Goal: Task Accomplishment & Management: Manage account settings

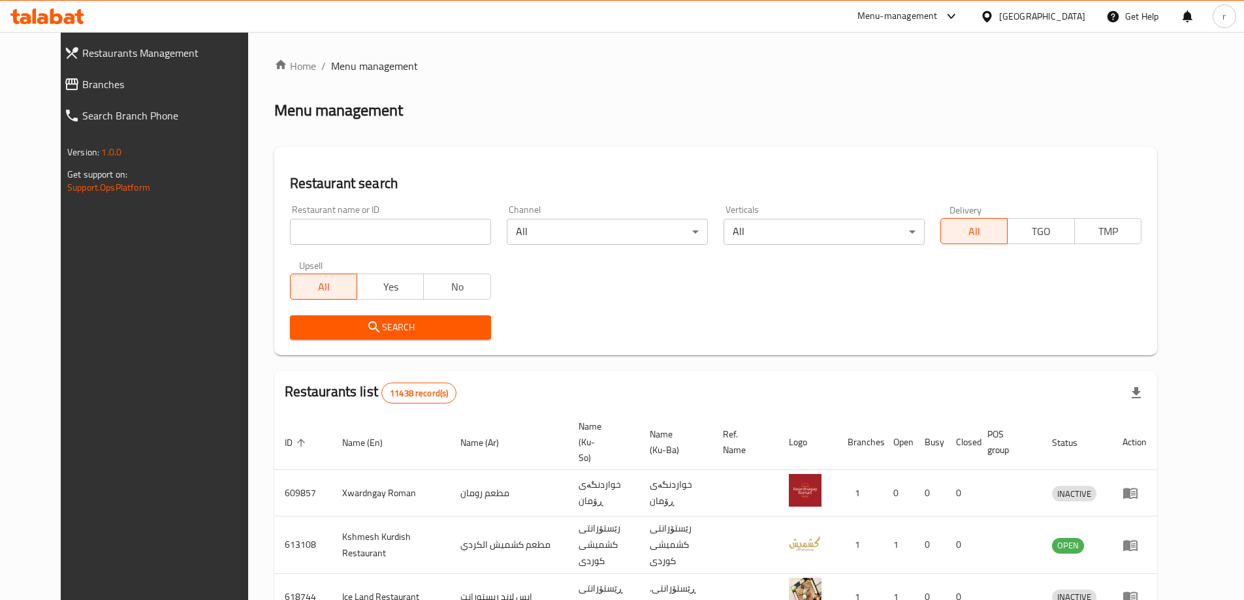
drag, startPoint x: 0, startPoint y: 0, endPoint x: 289, endPoint y: 230, distance: 369.3
click at [290, 230] on input "search" at bounding box center [390, 232] width 201 height 26
paste input "682895"
type input "682895"
click at [321, 318] on button "Search" at bounding box center [390, 327] width 201 height 24
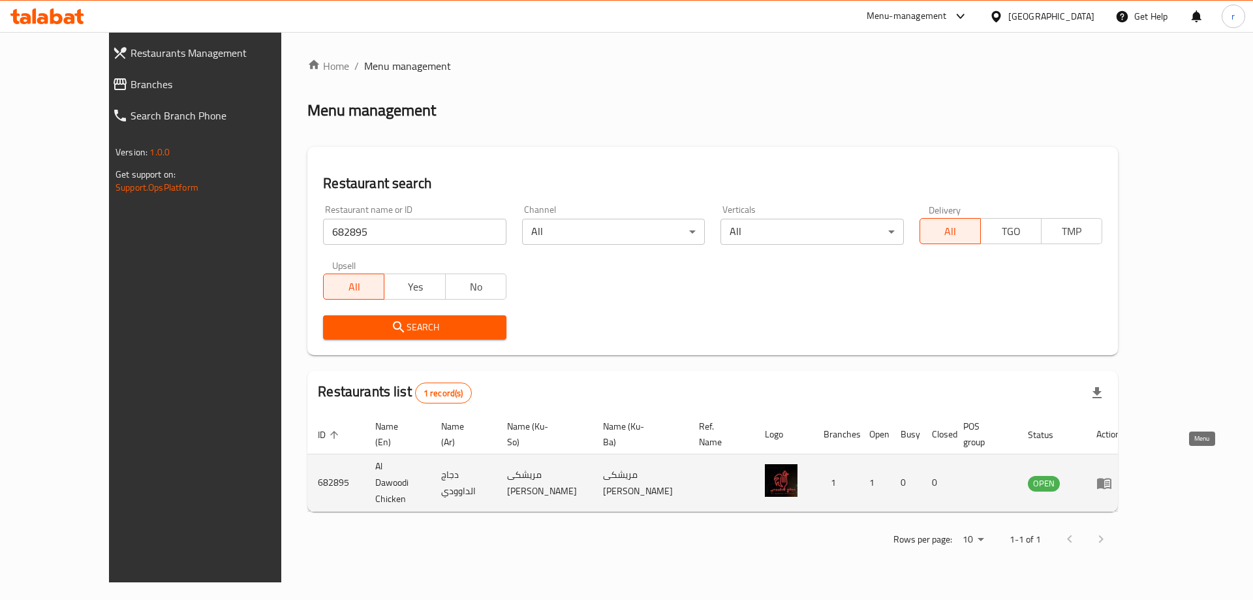
click at [1112, 478] on icon "enhanced table" at bounding box center [1104, 483] width 14 height 11
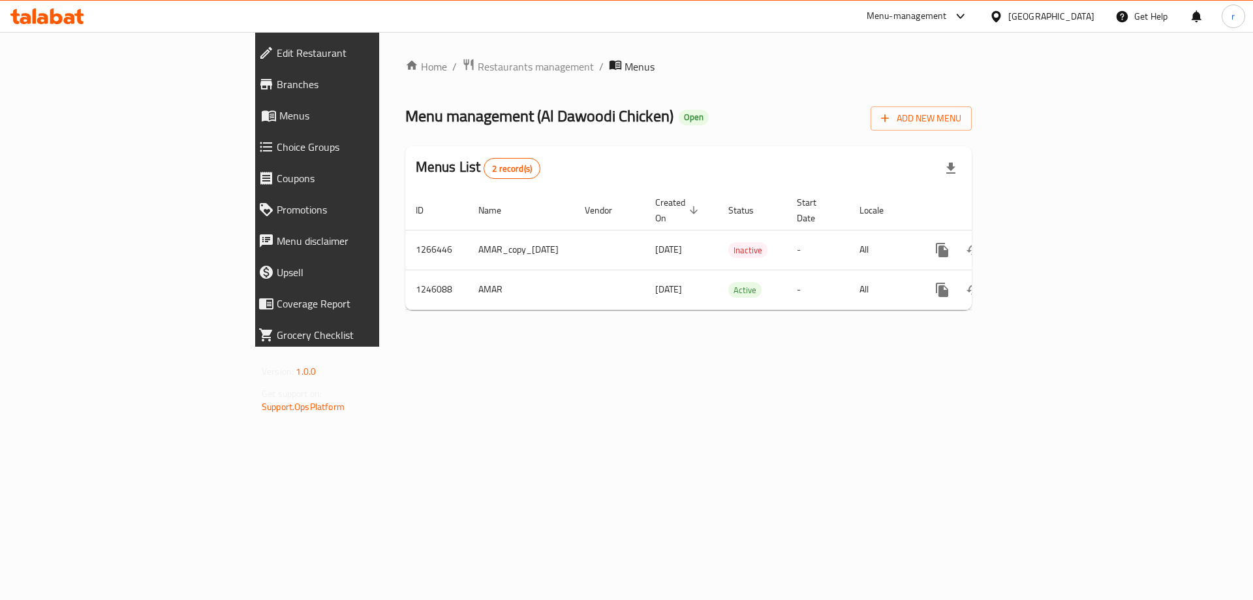
click at [277, 91] on span "Branches" at bounding box center [366, 84] width 178 height 16
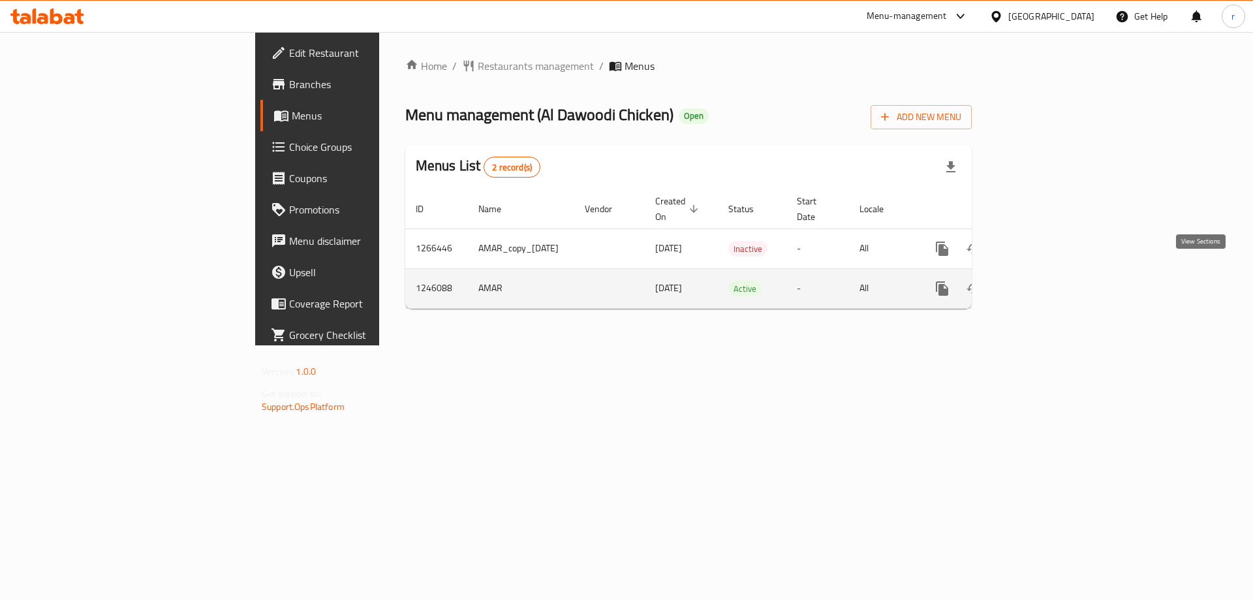
click at [1052, 273] on link "enhanced table" at bounding box center [1036, 288] width 31 height 31
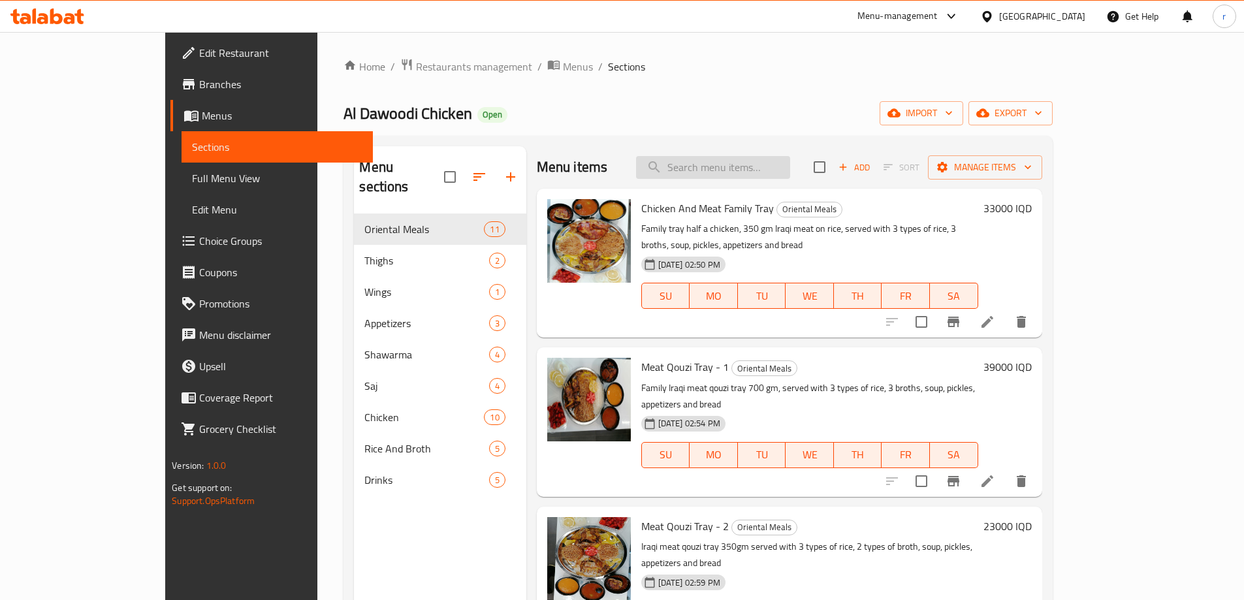
click at [749, 165] on input "search" at bounding box center [713, 167] width 154 height 23
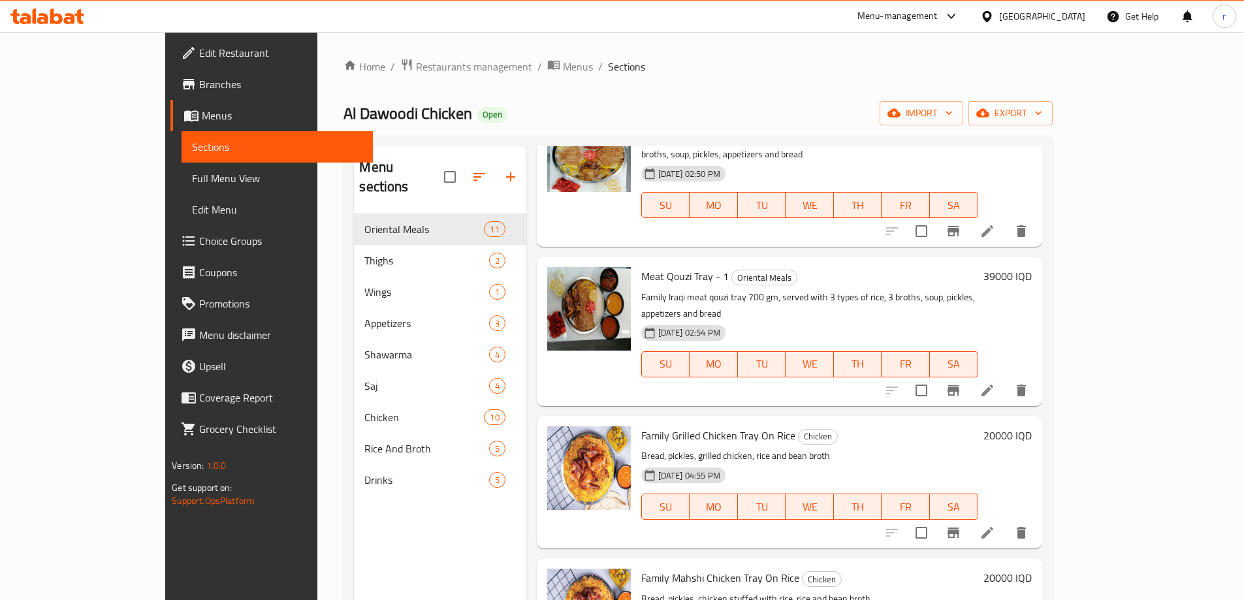
scroll to position [109, 0]
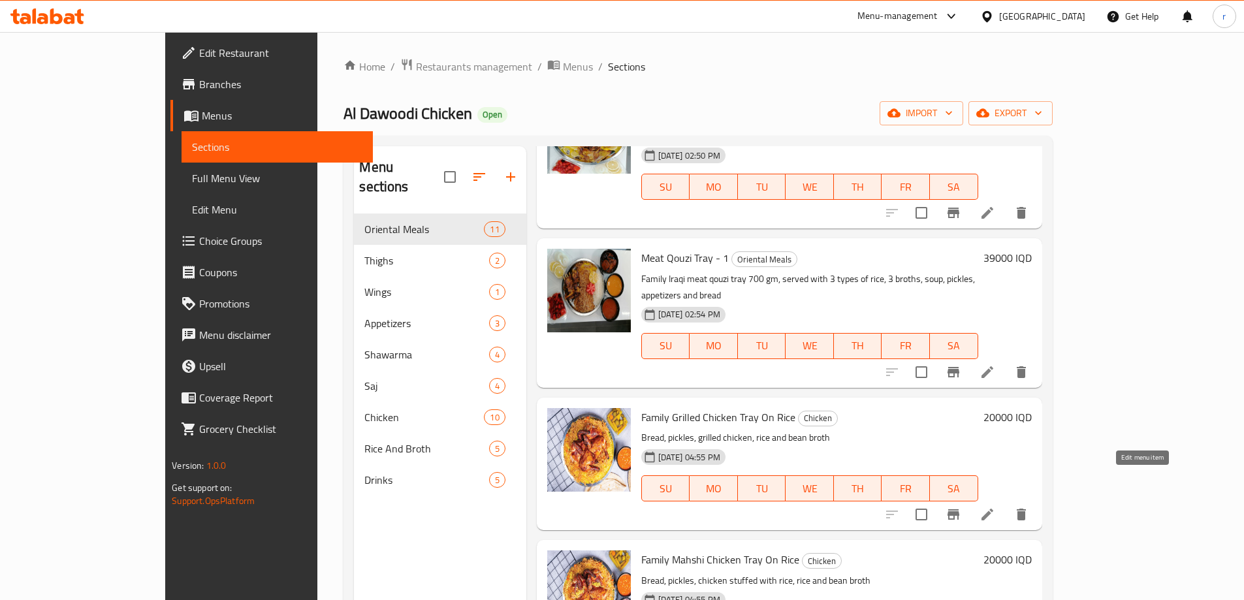
type input "fam"
click at [993, 509] on icon at bounding box center [987, 515] width 12 height 12
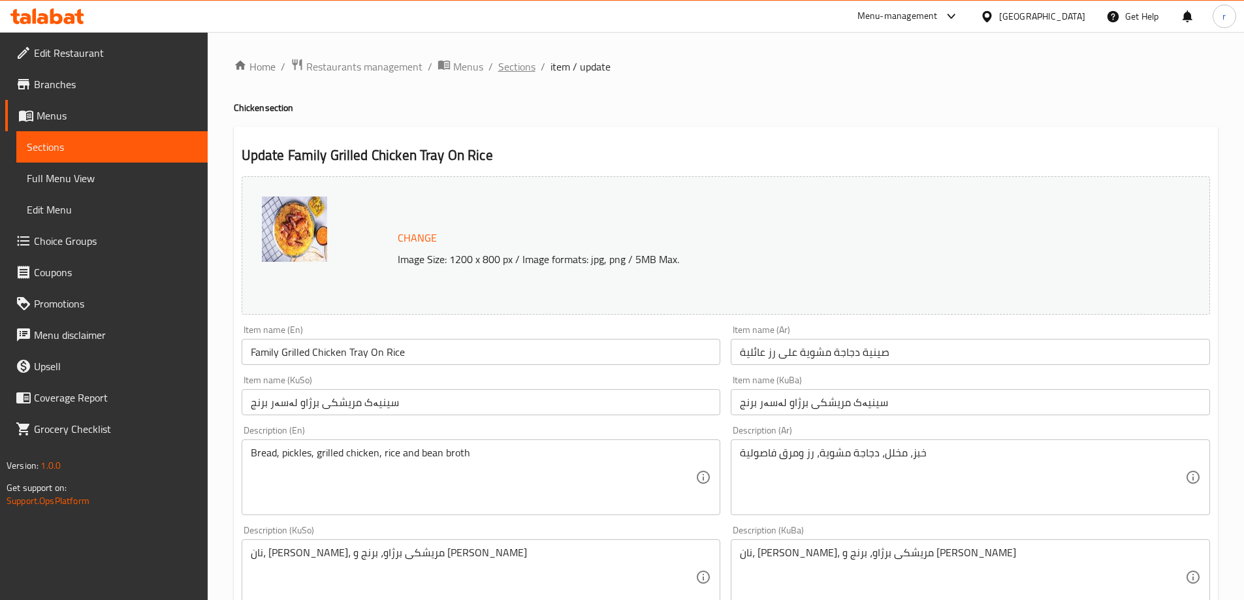
click at [515, 62] on span "Sections" at bounding box center [516, 67] width 37 height 16
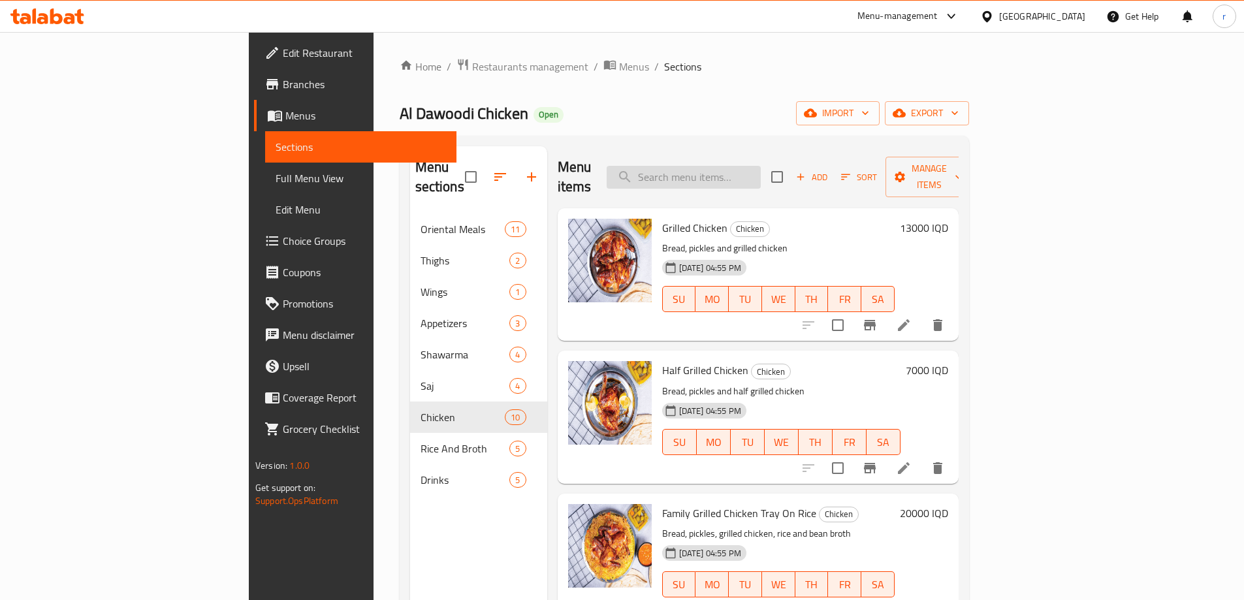
click at [740, 166] on input "search" at bounding box center [683, 177] width 154 height 23
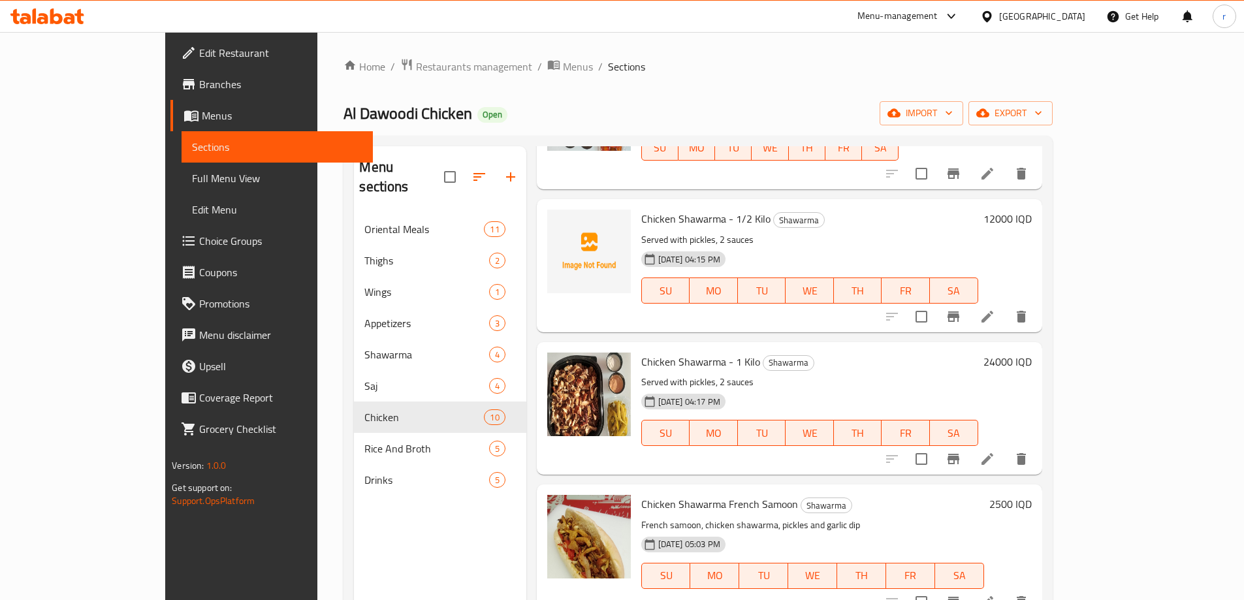
scroll to position [2176, 0]
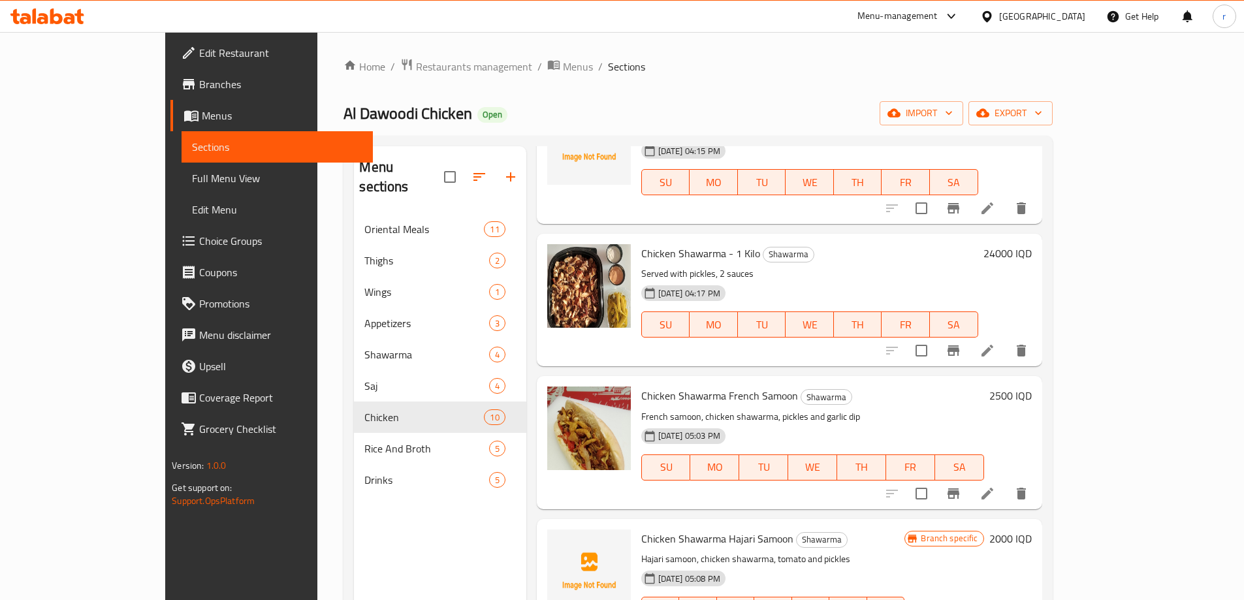
type input "c"
click at [192, 178] on span "Full Menu View" at bounding box center [277, 178] width 170 height 16
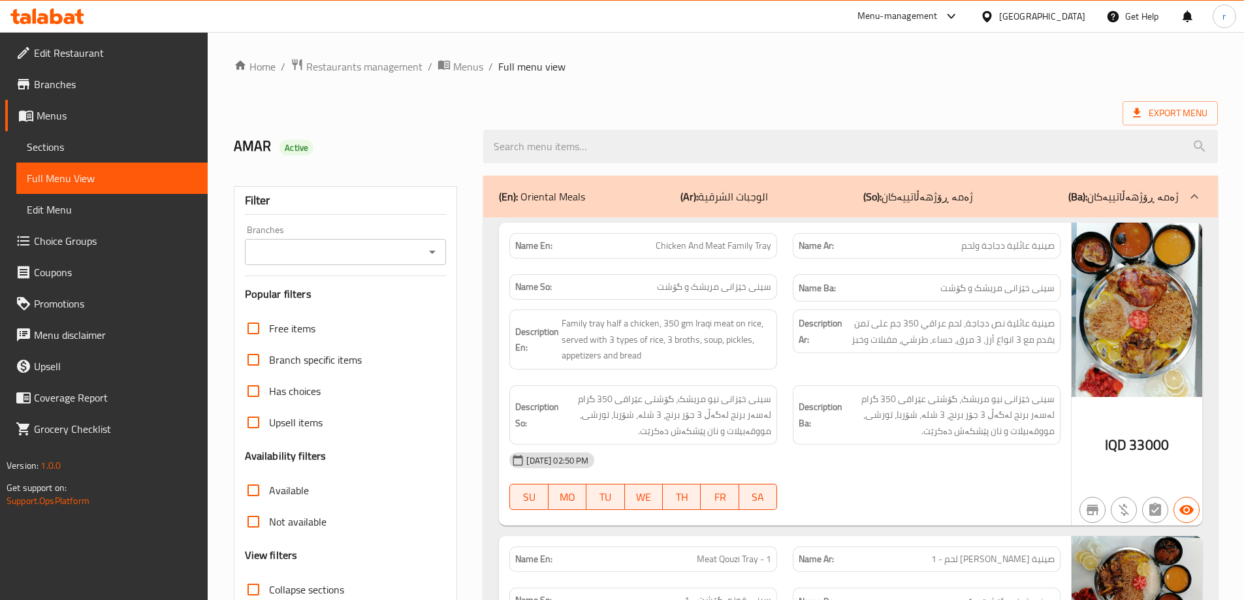
click at [908, 104] on div "Export Menu" at bounding box center [726, 113] width 984 height 24
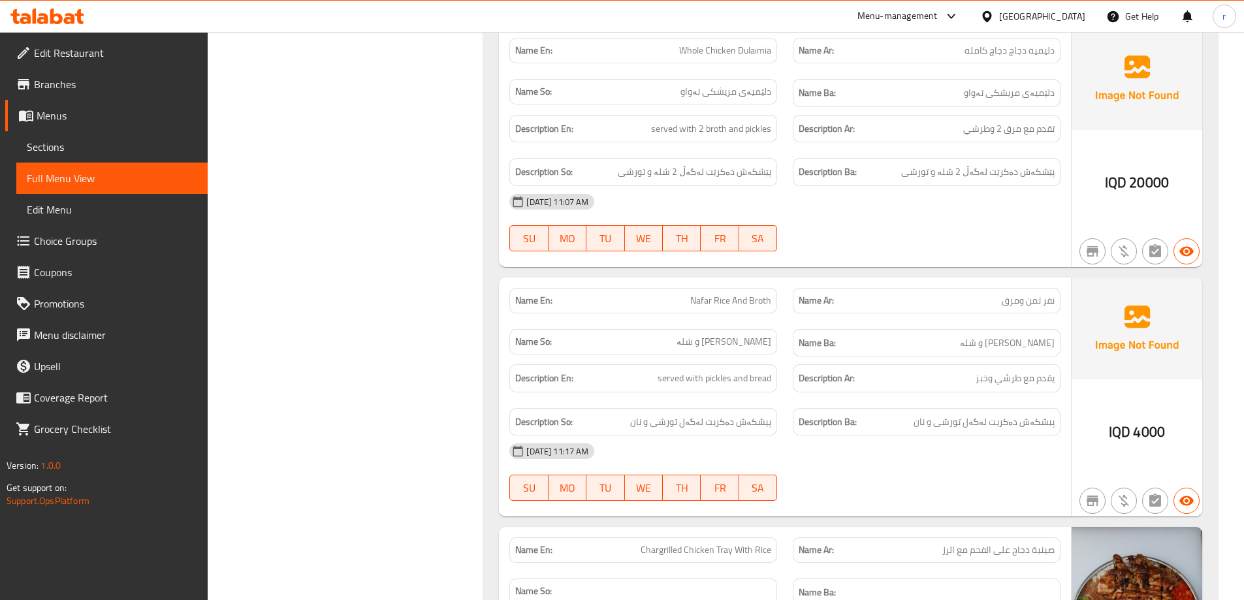
scroll to position [2384, 0]
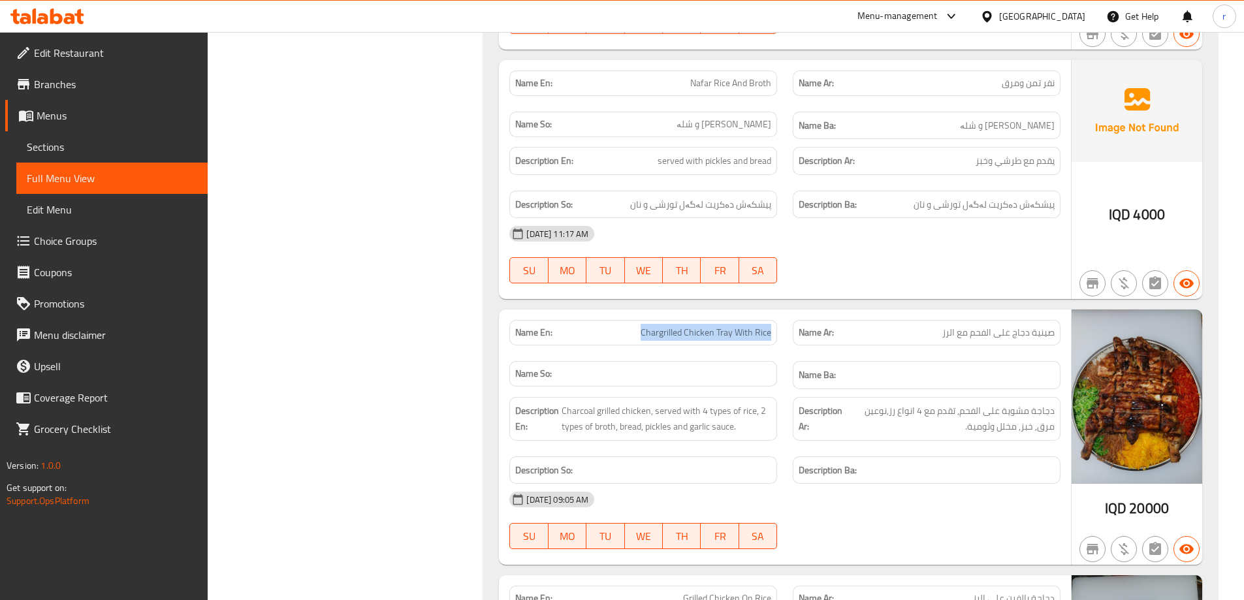
drag, startPoint x: 611, startPoint y: 334, endPoint x: 778, endPoint y: 339, distance: 167.2
click at [778, 339] on div "Name En: Chargrilled Chicken Tray With Rice" at bounding box center [642, 332] width 283 height 41
copy span "Chargrilled Chicken Tray With Rice"
click at [105, 151] on span "Sections" at bounding box center [112, 147] width 170 height 16
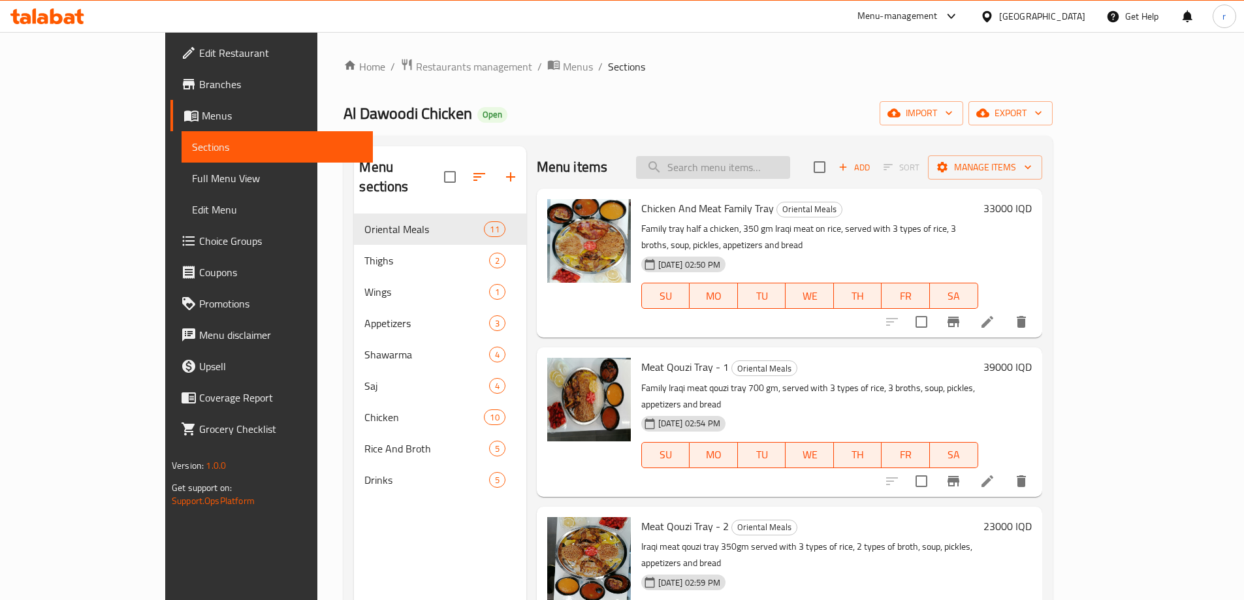
click at [775, 171] on input "search" at bounding box center [713, 167] width 154 height 23
paste input "Chargrilled Chicken Tray With Rice"
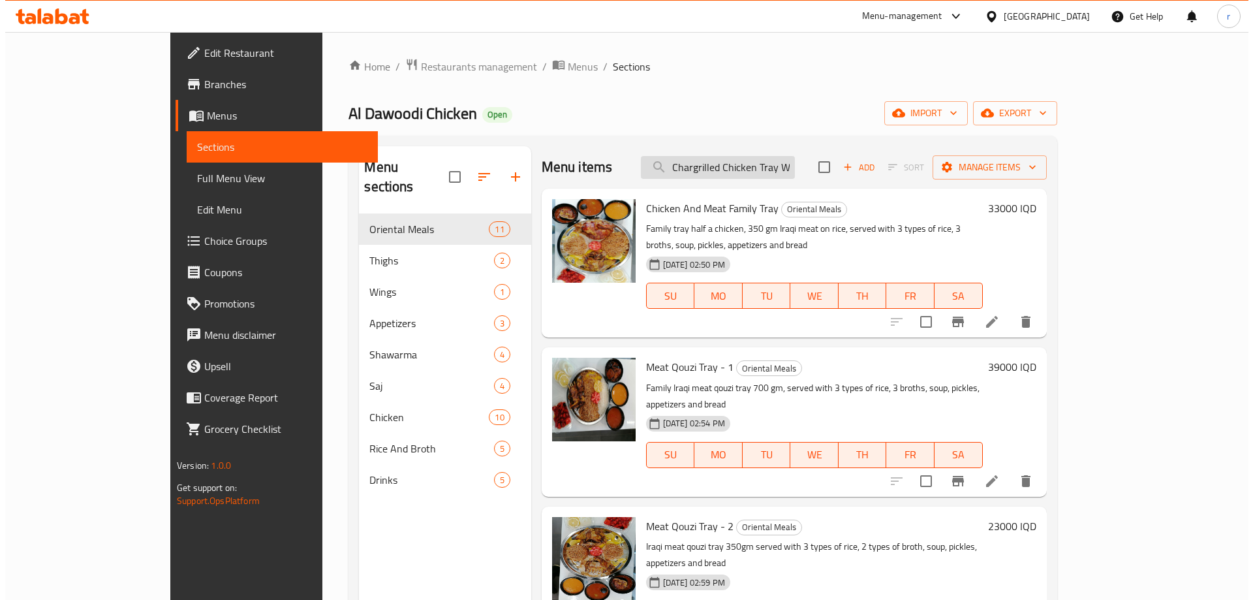
scroll to position [0, 30]
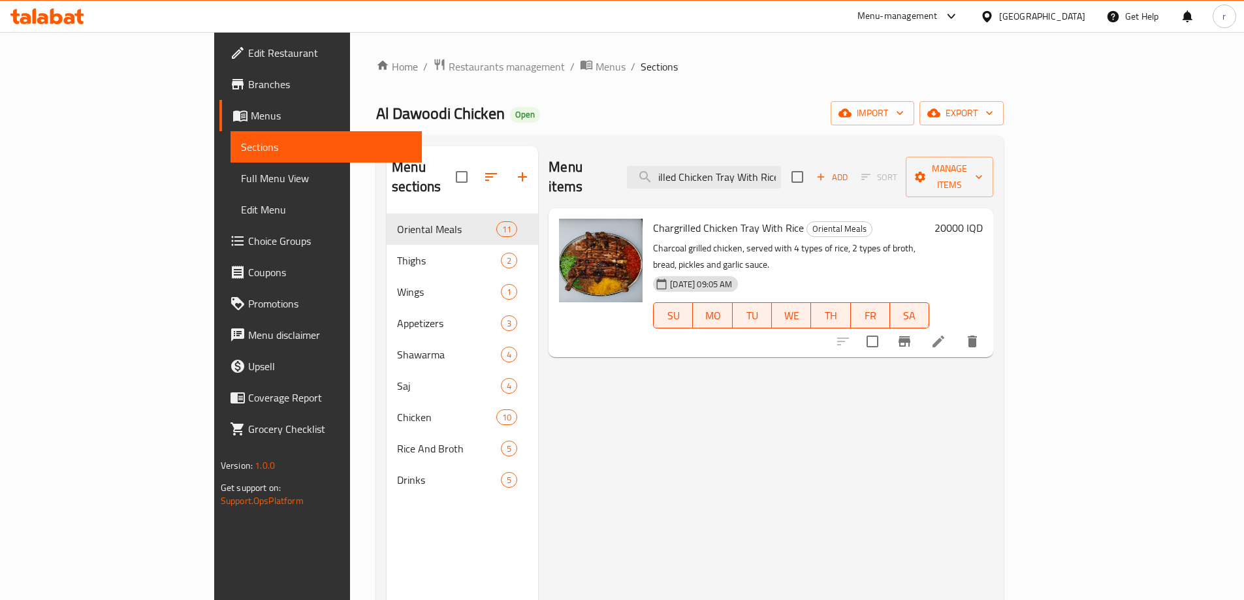
type input "Chargrilled Chicken Tray With Rice"
click at [946, 334] on icon at bounding box center [938, 342] width 16 height 16
